Goal: Transaction & Acquisition: Purchase product/service

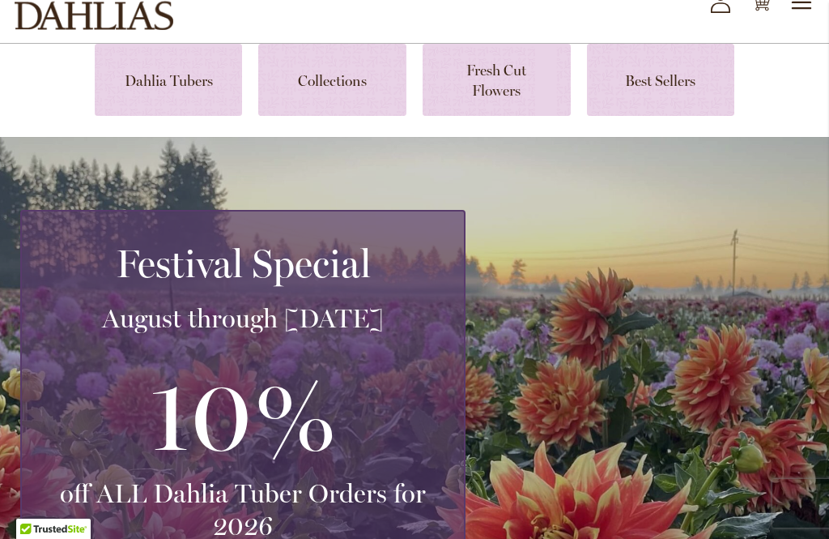
scroll to position [113, 0]
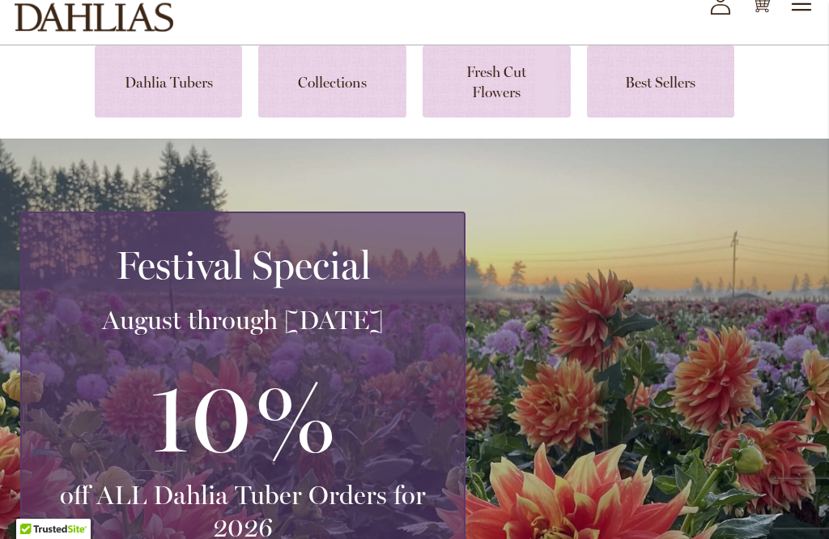
click at [162, 82] on link at bounding box center [169, 81] width 148 height 72
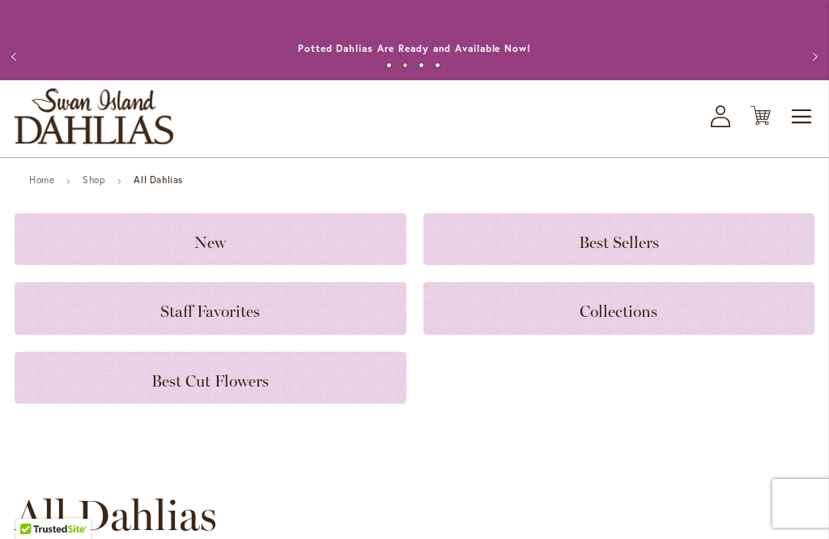
click at [20, 58] on button "Previous" at bounding box center [16, 56] width 32 height 32
click at [807, 113] on span "Toggle Nav" at bounding box center [802, 116] width 24 height 32
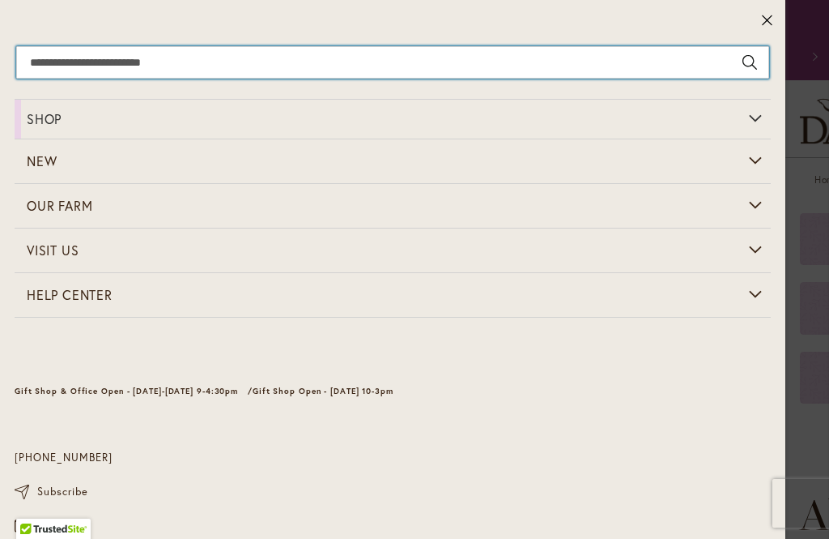
click at [197, 60] on input "Search" at bounding box center [392, 62] width 753 height 32
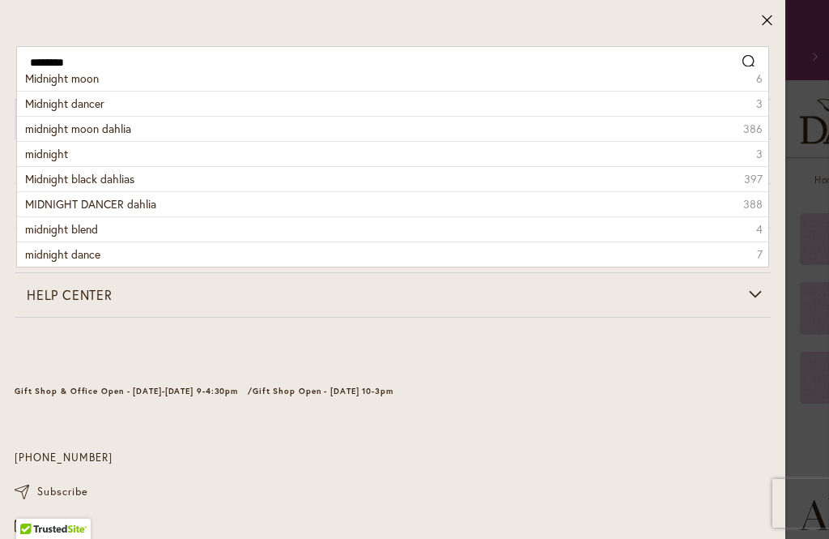
click at [121, 126] on span "midnight moon dahlia" at bounding box center [78, 128] width 106 height 15
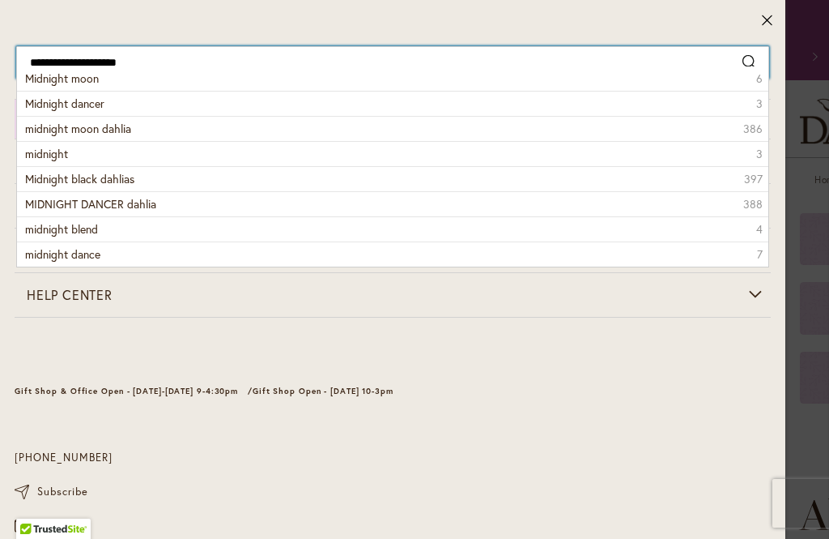
type input "**********"
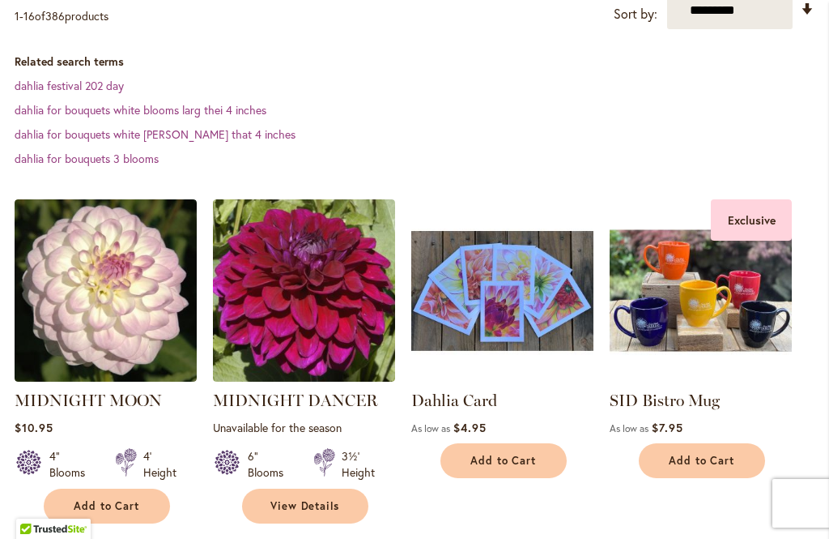
scroll to position [387, 0]
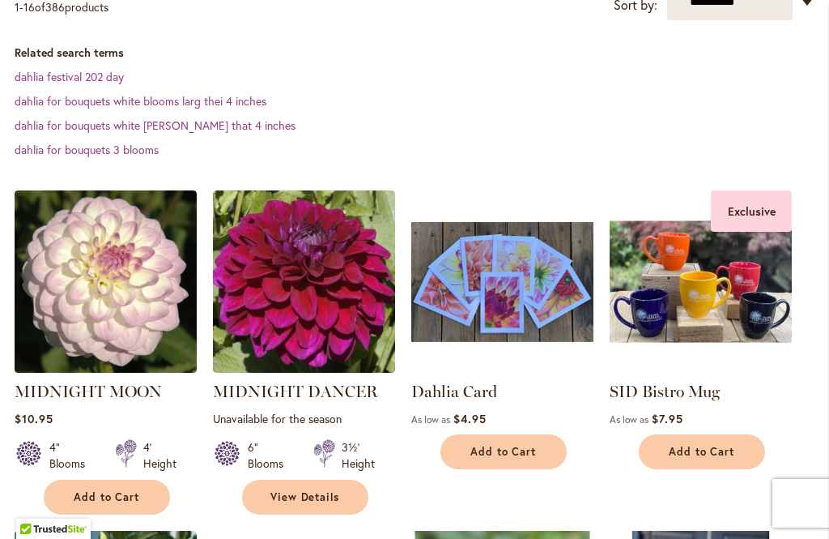
click at [141, 305] on img at bounding box center [106, 281] width 182 height 182
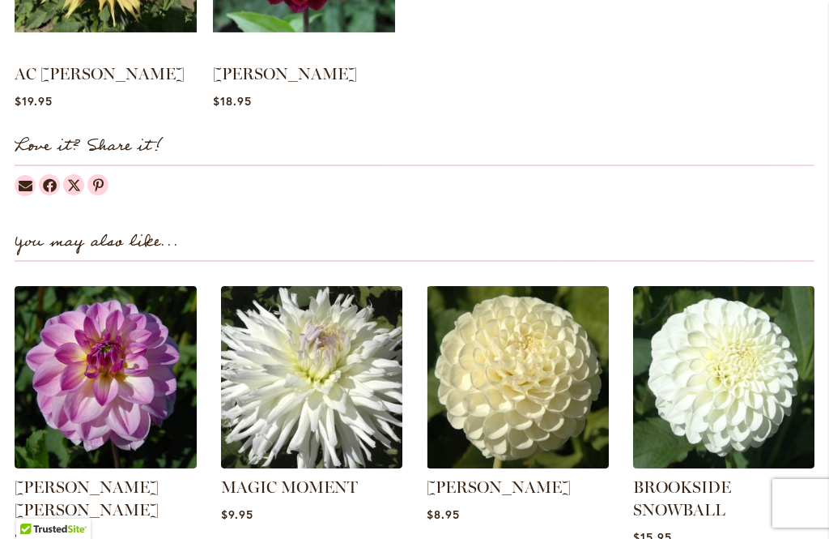
scroll to position [1421, 0]
